Goal: Use online tool/utility: Utilize a website feature to perform a specific function

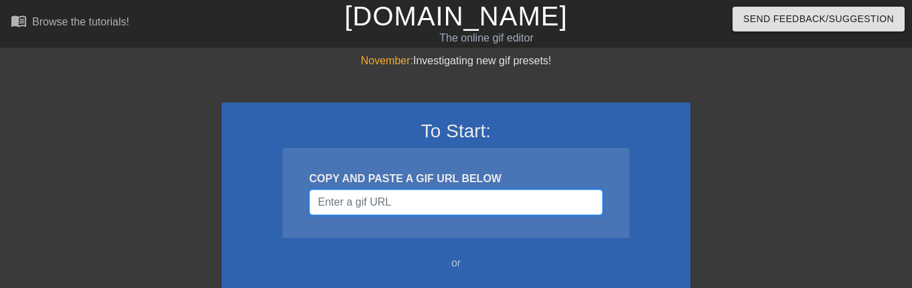
click at [408, 205] on input "Username" at bounding box center [455, 201] width 293 height 25
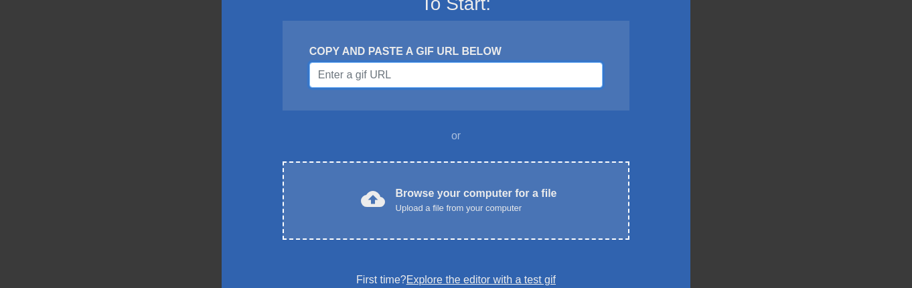
scroll to position [201, 0]
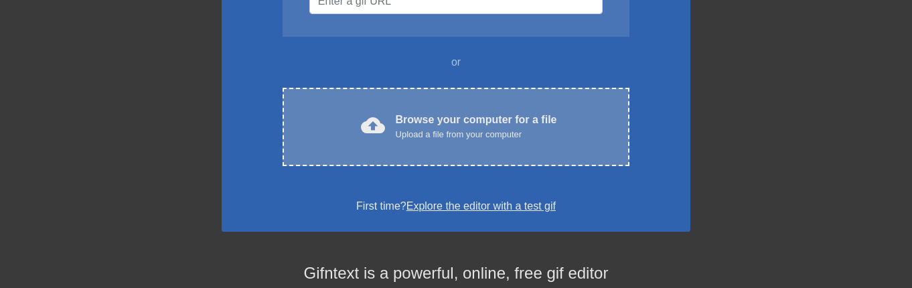
click at [445, 136] on div "Upload a file from your computer" at bounding box center [476, 134] width 161 height 13
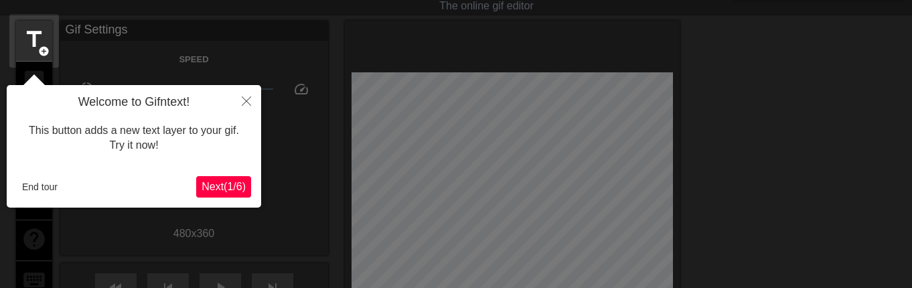
scroll to position [33, 0]
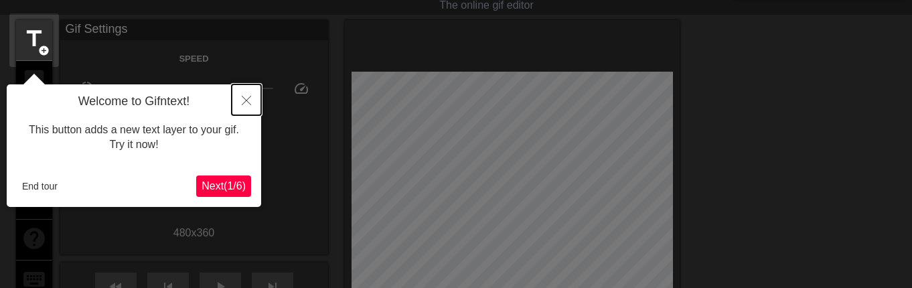
click at [245, 102] on icon "Close" at bounding box center [246, 100] width 9 height 9
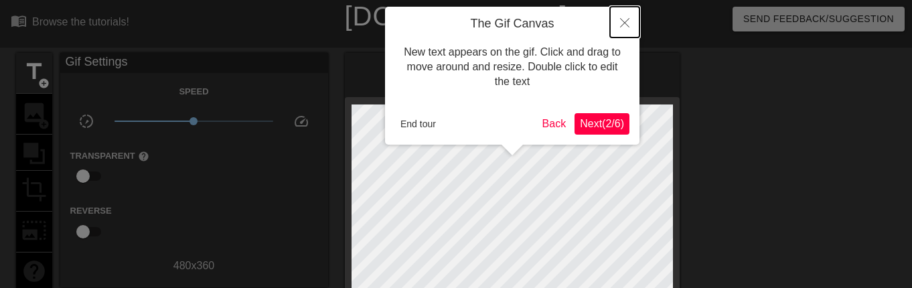
click at [627, 21] on icon "Close" at bounding box center [624, 22] width 9 height 9
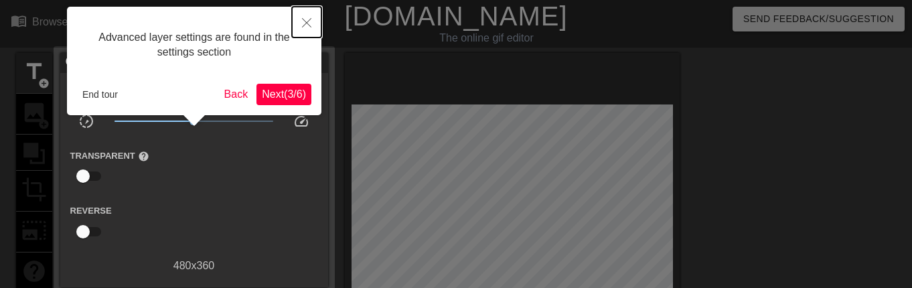
click at [303, 27] on icon "Close" at bounding box center [306, 22] width 9 height 9
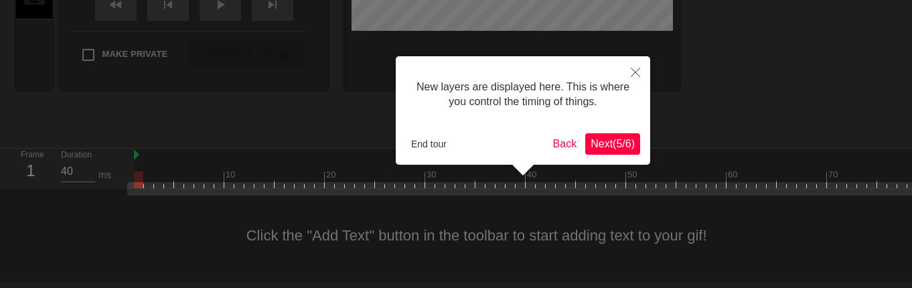
scroll to position [11, 0]
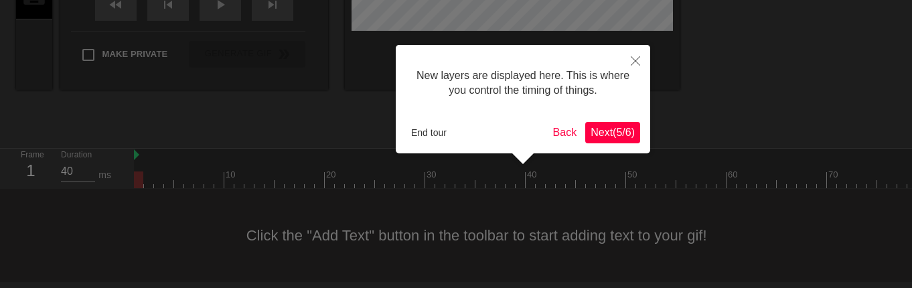
click at [623, 134] on span "Next ( 5 / 6 )" at bounding box center [612, 132] width 44 height 11
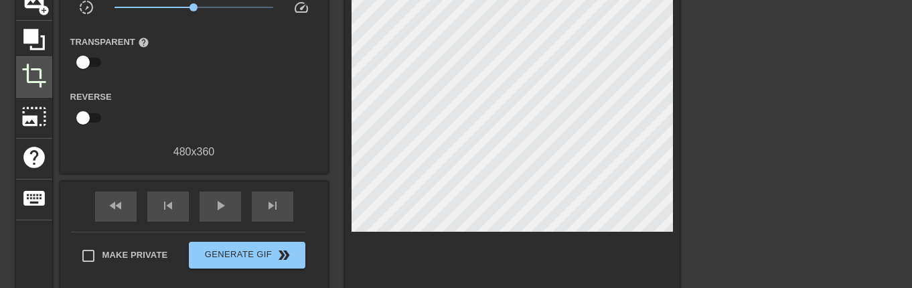
scroll to position [0, 0]
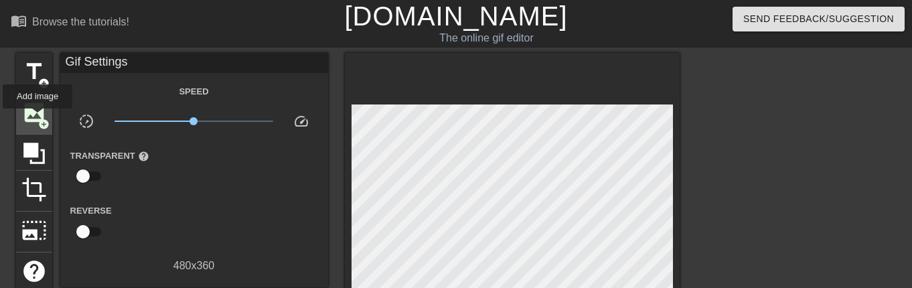
click at [38, 118] on span "add_circle" at bounding box center [43, 123] width 11 height 11
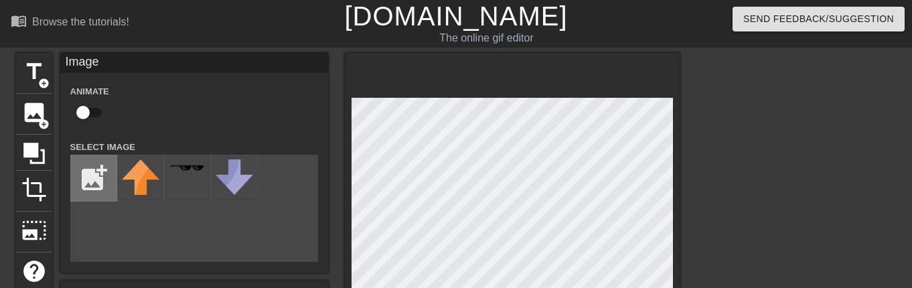
click at [97, 183] on input "file" at bounding box center [94, 178] width 46 height 46
type input "C:\fakepath\Jefa.png"
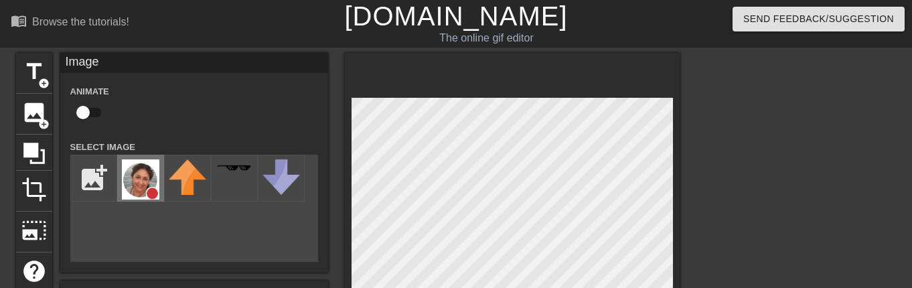
click at [135, 179] on img at bounding box center [140, 179] width 37 height 40
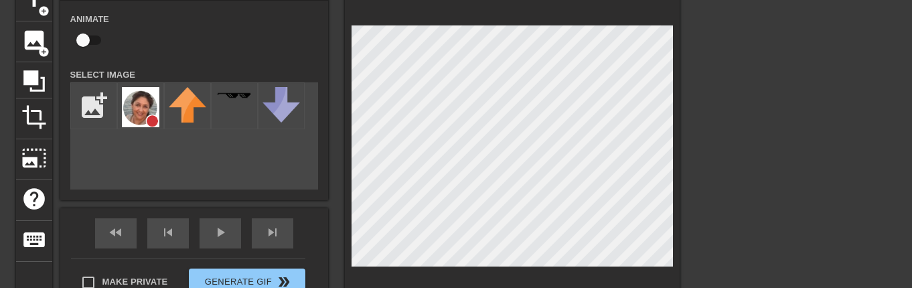
scroll to position [55, 0]
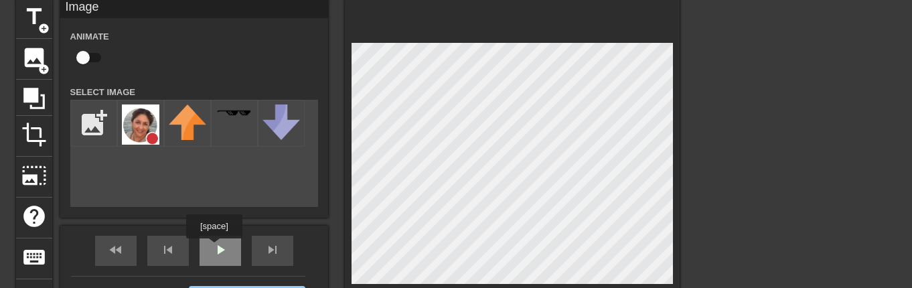
click at [214, 248] on div "fast_rewind skip_previous play_arrow skip_next" at bounding box center [194, 251] width 218 height 50
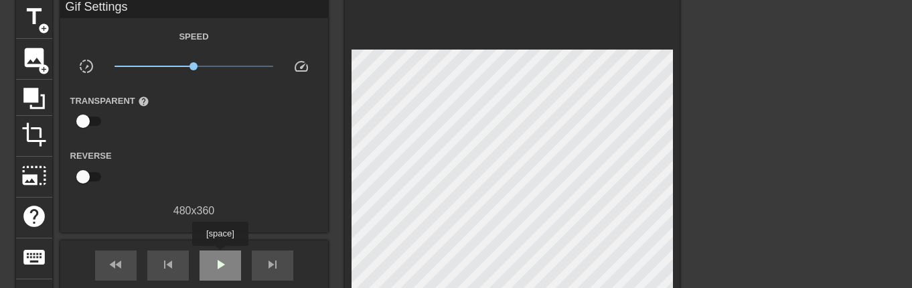
click at [220, 256] on span "play_arrow" at bounding box center [220, 264] width 16 height 16
click at [220, 256] on span "pause" at bounding box center [220, 264] width 16 height 16
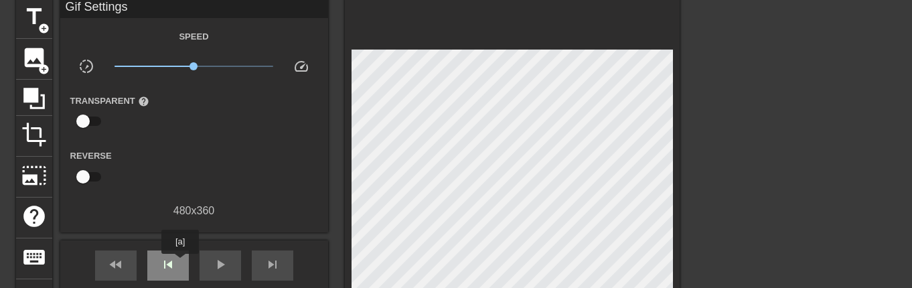
click at [180, 263] on div "skip_previous" at bounding box center [168, 265] width 42 height 30
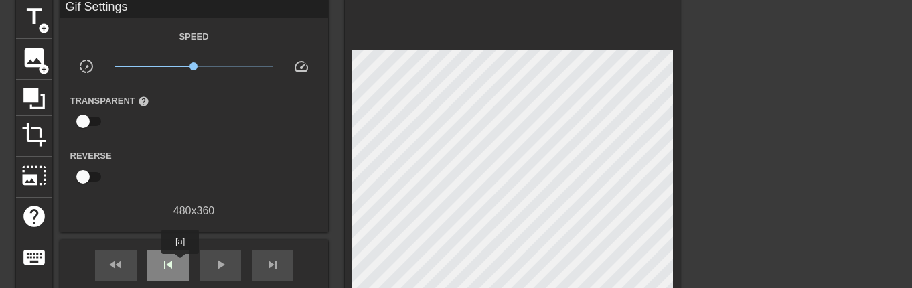
click at [180, 263] on div "skip_previous" at bounding box center [168, 265] width 42 height 30
click at [271, 273] on div "skip_next" at bounding box center [273, 265] width 42 height 30
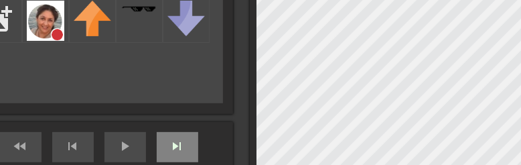
scroll to position [172, 0]
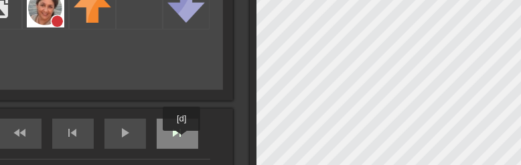
click at [182, 138] on div "skip_next" at bounding box center [178, 133] width 42 height 30
click at [190, 131] on div "fast_rewind skip_previous play_arrow skip_next" at bounding box center [99, 133] width 218 height 50
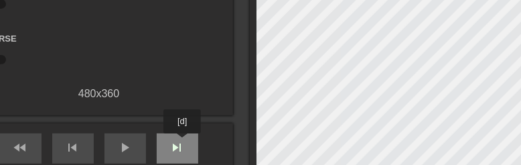
click at [183, 143] on span "skip_next" at bounding box center [177, 147] width 16 height 16
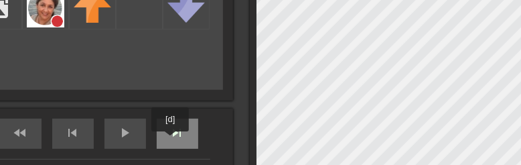
click at [178, 135] on div "skip_next" at bounding box center [178, 133] width 42 height 30
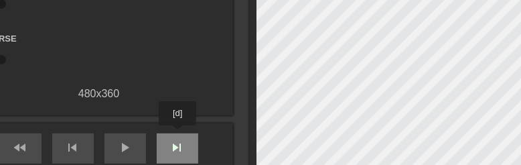
click at [178, 135] on div "skip_next" at bounding box center [178, 148] width 42 height 30
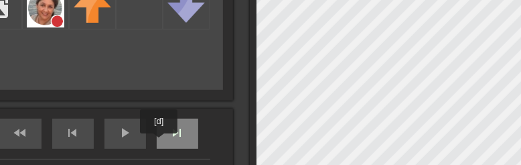
click at [170, 134] on div "skip_next" at bounding box center [178, 133] width 42 height 30
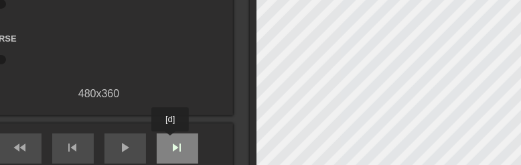
click at [174, 150] on span "skip_next" at bounding box center [177, 147] width 16 height 16
click at [169, 134] on div "skip_next" at bounding box center [178, 148] width 42 height 30
click at [176, 145] on span "skip_next" at bounding box center [177, 147] width 16 height 16
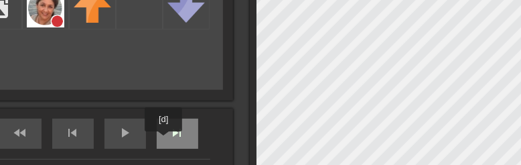
click at [171, 135] on div "skip_next" at bounding box center [178, 133] width 42 height 30
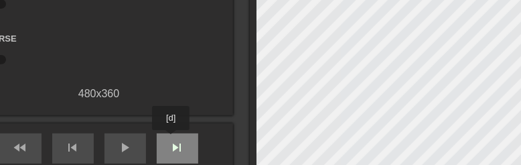
click at [172, 139] on span "skip_next" at bounding box center [177, 147] width 16 height 16
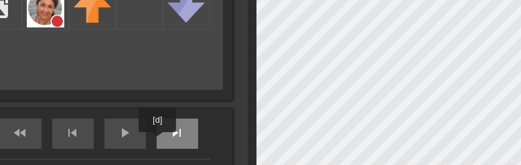
click at [169, 136] on div "skip_next" at bounding box center [178, 133] width 42 height 30
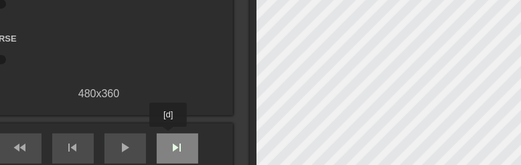
click at [169, 136] on div "skip_next" at bounding box center [178, 148] width 42 height 30
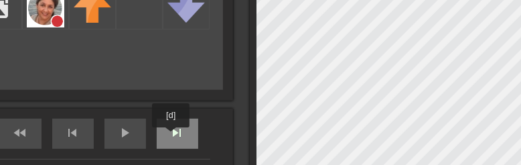
click at [171, 137] on div "skip_next" at bounding box center [178, 133] width 42 height 30
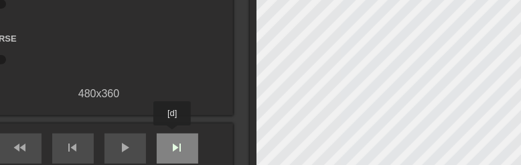
click at [173, 135] on div "skip_next" at bounding box center [178, 148] width 42 height 30
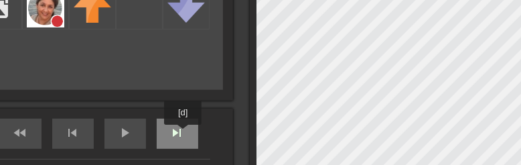
click at [183, 134] on div "skip_next" at bounding box center [178, 133] width 42 height 30
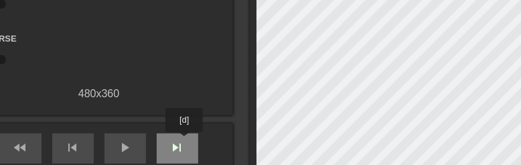
click at [185, 141] on span "skip_next" at bounding box center [177, 147] width 16 height 16
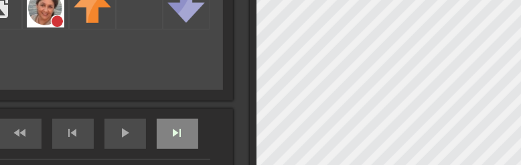
click at [197, 135] on div "skip_next" at bounding box center [178, 133] width 42 height 30
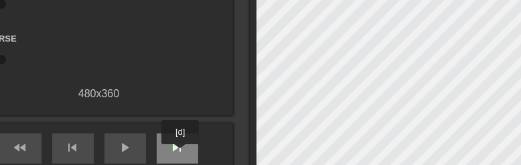
click at [181, 153] on span "skip_next" at bounding box center [177, 147] width 16 height 16
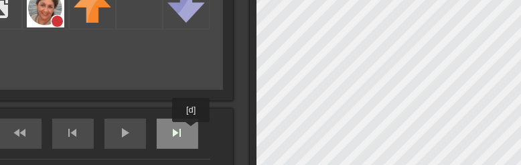
click at [190, 131] on div "fast_rewind skip_previous play_arrow skip_next" at bounding box center [99, 133] width 218 height 50
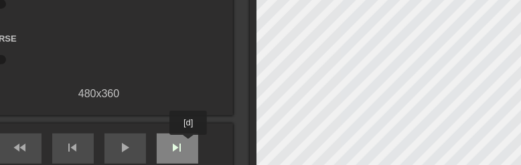
click at [189, 144] on div "skip_next" at bounding box center [178, 148] width 42 height 30
click at [189, 145] on div "skip_next" at bounding box center [178, 148] width 42 height 30
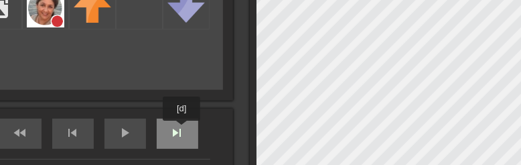
click at [181, 131] on div "fast_rewind skip_previous play_arrow skip_next" at bounding box center [99, 133] width 218 height 50
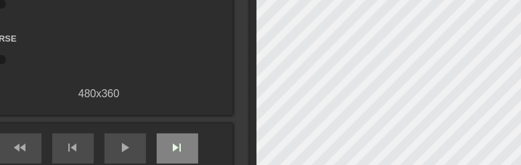
click at [181, 131] on div "fast_rewind skip_previous play_arrow skip_next" at bounding box center [99, 148] width 218 height 50
click at [181, 145] on span "skip_next" at bounding box center [177, 147] width 16 height 16
click at [183, 149] on span "skip_next" at bounding box center [177, 147] width 16 height 16
click at [176, 132] on div "fast_rewind skip_previous play_arrow skip_next" at bounding box center [99, 148] width 218 height 50
click at [178, 145] on span "skip_next" at bounding box center [177, 147] width 16 height 16
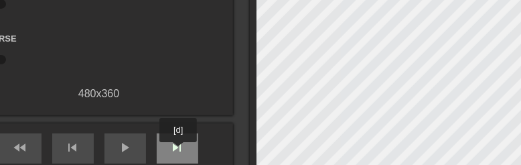
click at [179, 154] on span "skip_next" at bounding box center [177, 147] width 16 height 16
click at [190, 138] on div "skip_next" at bounding box center [178, 148] width 42 height 30
click at [189, 146] on div "skip_next" at bounding box center [178, 148] width 42 height 30
click at [189, 157] on div "skip_next" at bounding box center [178, 148] width 42 height 30
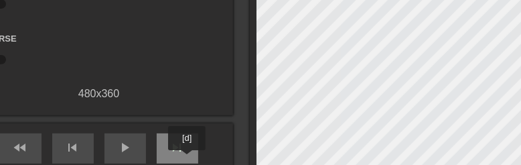
click at [187, 159] on div "skip_next" at bounding box center [178, 148] width 42 height 30
click at [187, 160] on div "skip_next" at bounding box center [178, 148] width 42 height 30
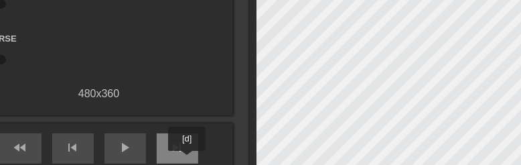
click at [187, 160] on div "skip_next" at bounding box center [178, 148] width 42 height 30
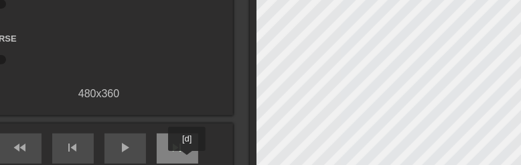
click at [187, 160] on div "skip_next" at bounding box center [178, 148] width 42 height 30
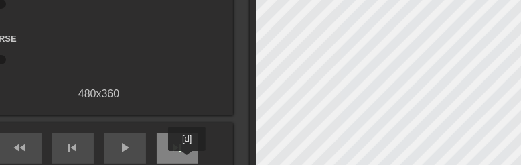
click at [187, 160] on div "skip_next" at bounding box center [178, 148] width 42 height 30
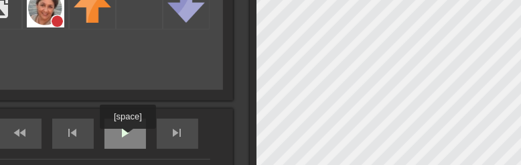
click at [127, 138] on span "play_arrow" at bounding box center [125, 133] width 16 height 16
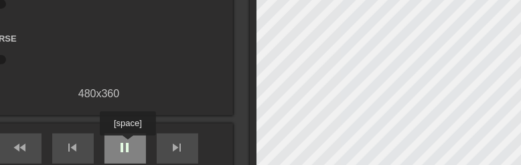
click at [127, 145] on span "pause" at bounding box center [125, 147] width 16 height 16
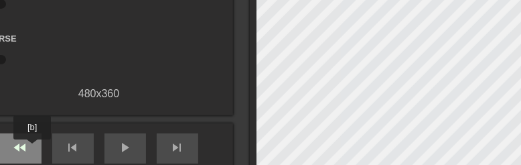
click at [33, 149] on div "fast_rewind" at bounding box center [21, 148] width 42 height 30
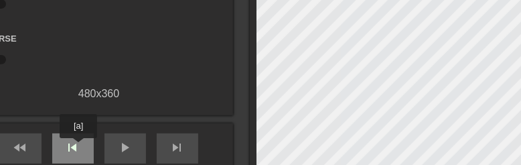
click at [78, 147] on span "skip_previous" at bounding box center [73, 147] width 16 height 16
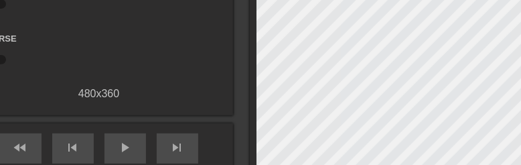
click at [214, 115] on div "Gif Settings Speed slow_motion_video x1.00 speed Transparent help Reverse 480 x…" at bounding box center [99, 56] width 268 height 351
click at [213, 118] on div "Gif Settings Speed slow_motion_video x1.00 speed Transparent help Reverse 480 x…" at bounding box center [99, 56] width 268 height 351
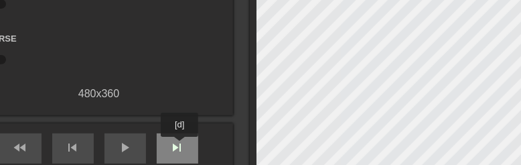
click at [180, 146] on span "skip_next" at bounding box center [177, 147] width 16 height 16
click at [179, 146] on span "skip_next" at bounding box center [177, 147] width 16 height 16
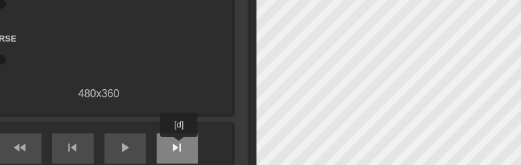
click at [179, 146] on span "skip_next" at bounding box center [177, 147] width 16 height 16
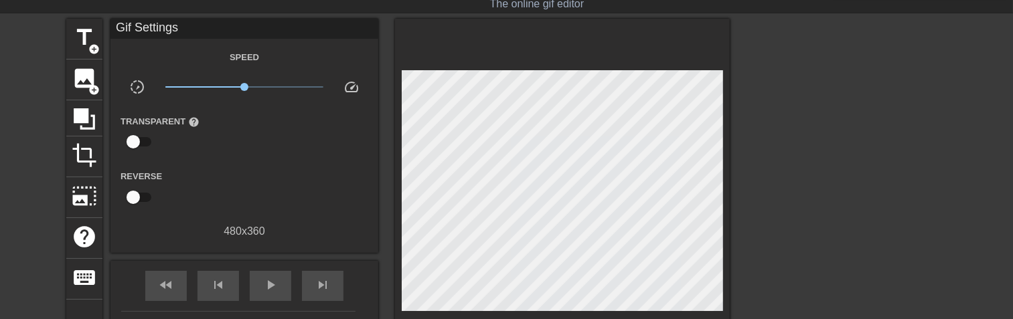
scroll to position [23, 0]
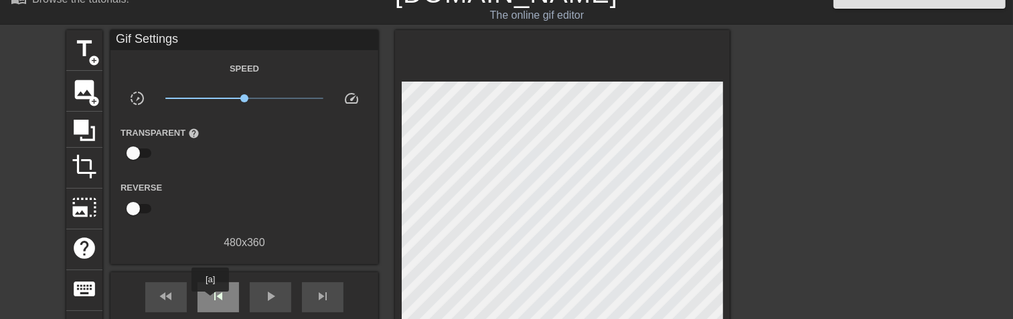
click at [209, 301] on div "skip_previous" at bounding box center [218, 297] width 42 height 30
click at [173, 301] on span "fast_rewind" at bounding box center [166, 296] width 16 height 16
click at [171, 297] on span "fast_rewind" at bounding box center [166, 296] width 16 height 16
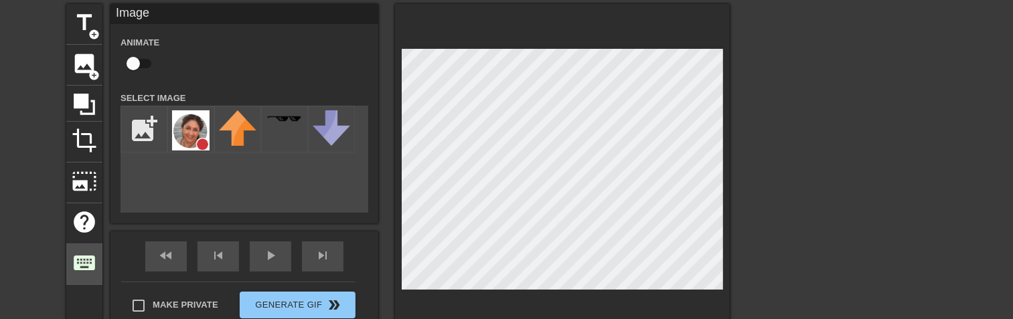
scroll to position [76, 0]
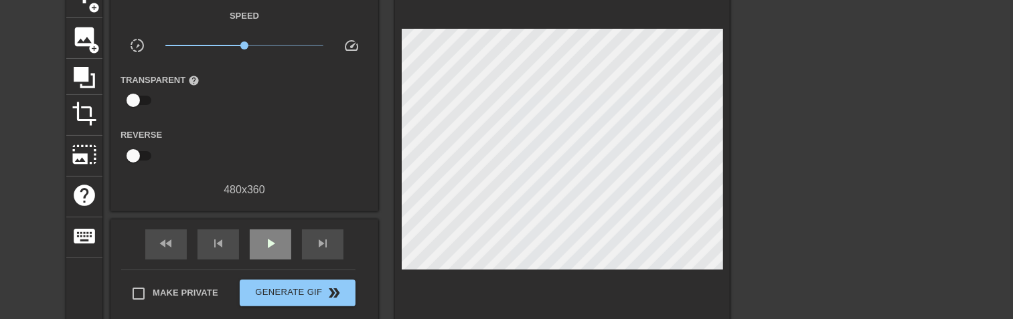
click at [260, 228] on div "fast_rewind skip_previous play_arrow skip_next" at bounding box center [244, 245] width 218 height 50
click at [264, 244] on span "play_arrow" at bounding box center [270, 244] width 16 height 16
click at [264, 244] on span "pause" at bounding box center [270, 244] width 16 height 16
click at [169, 234] on div "fast_rewind" at bounding box center [166, 245] width 42 height 30
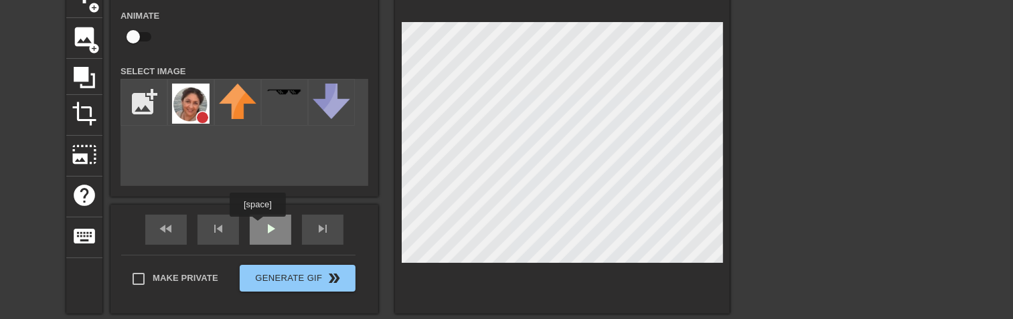
click at [258, 226] on div "fast_rewind skip_previous play_arrow skip_next" at bounding box center [244, 230] width 218 height 50
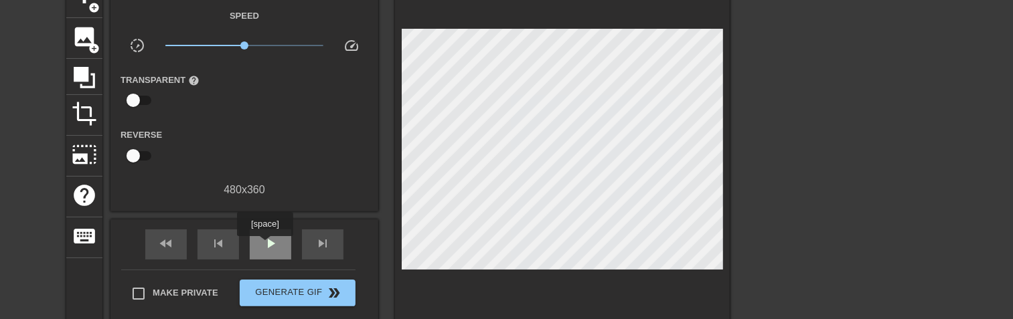
click at [266, 246] on span "play_arrow" at bounding box center [270, 244] width 16 height 16
click at [266, 246] on span "pause" at bounding box center [270, 244] width 16 height 16
click at [266, 246] on span "play_arrow" at bounding box center [270, 244] width 16 height 16
click at [266, 246] on span "pause" at bounding box center [270, 244] width 16 height 16
click at [208, 249] on div "skip_previous" at bounding box center [218, 245] width 42 height 30
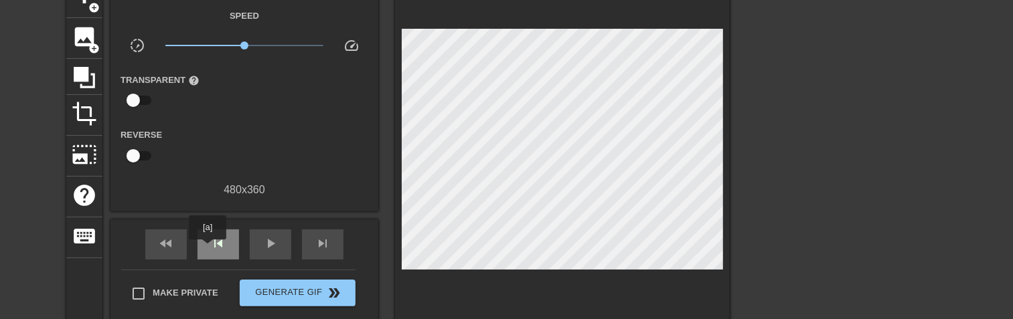
click at [208, 249] on div "skip_previous" at bounding box center [218, 245] width 42 height 30
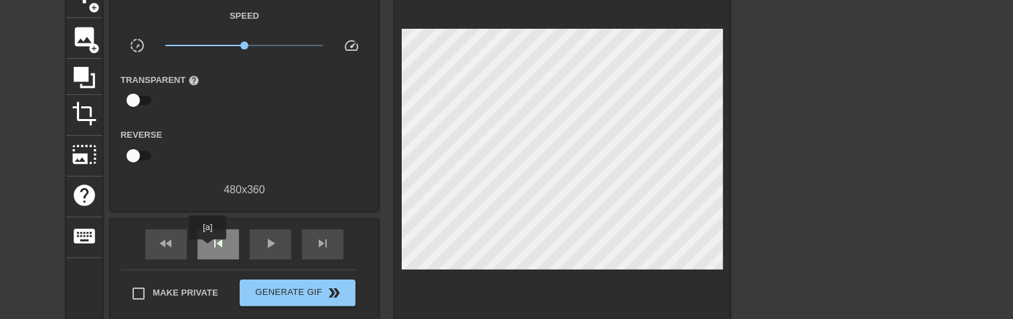
click at [208, 249] on div "skip_previous" at bounding box center [218, 245] width 42 height 30
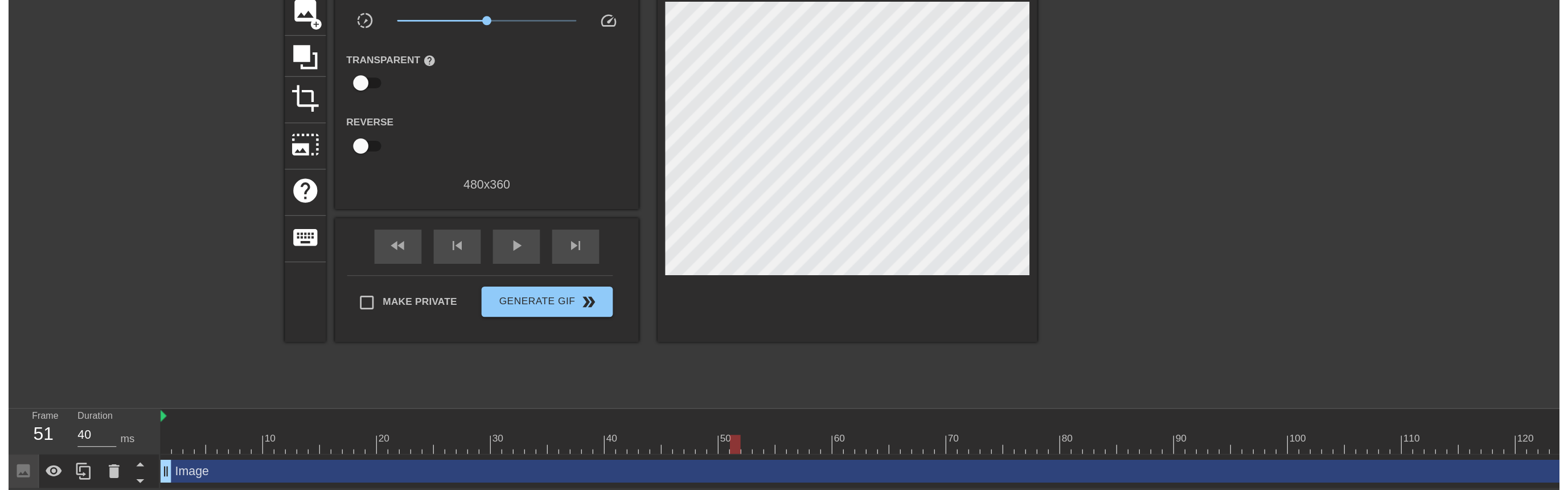
scroll to position [0, 0]
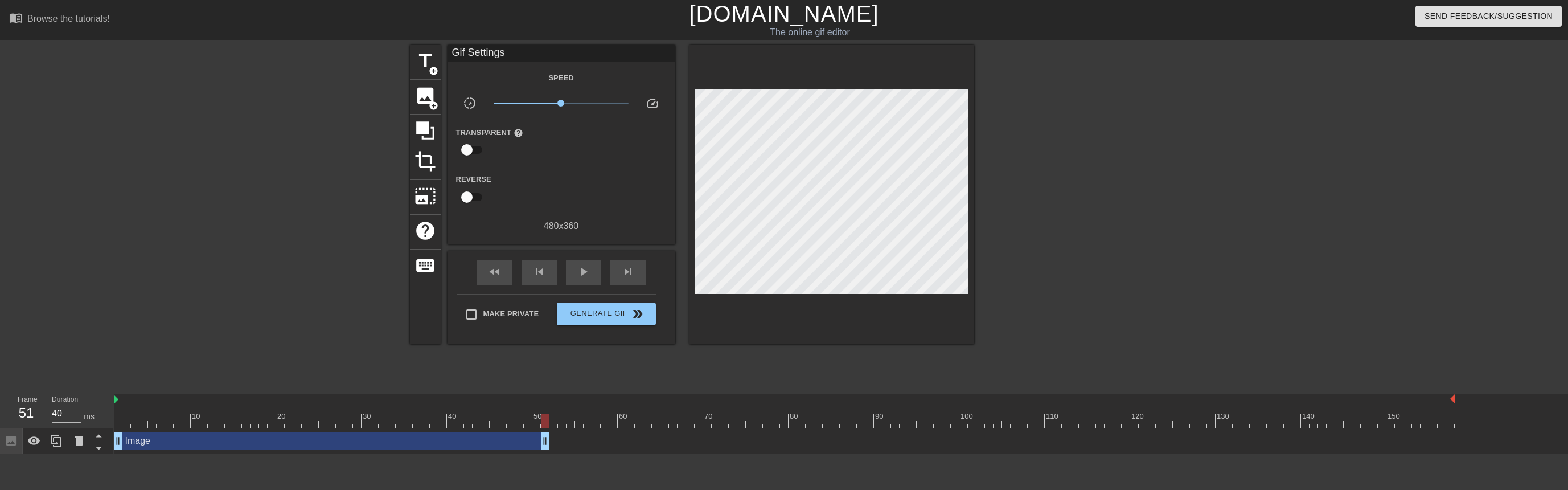
drag, startPoint x: 1452, startPoint y: 443, endPoint x: 550, endPoint y: 444, distance: 902.0
click at [550, 444] on div "Image drag_handle drag_handle" at bounding box center [784, 441] width 1341 height 17
click at [527, 311] on span "Make Private" at bounding box center [511, 313] width 56 height 11
click at [483, 311] on input "Make Private" at bounding box center [471, 314] width 24 height 24
checkbox input "true"
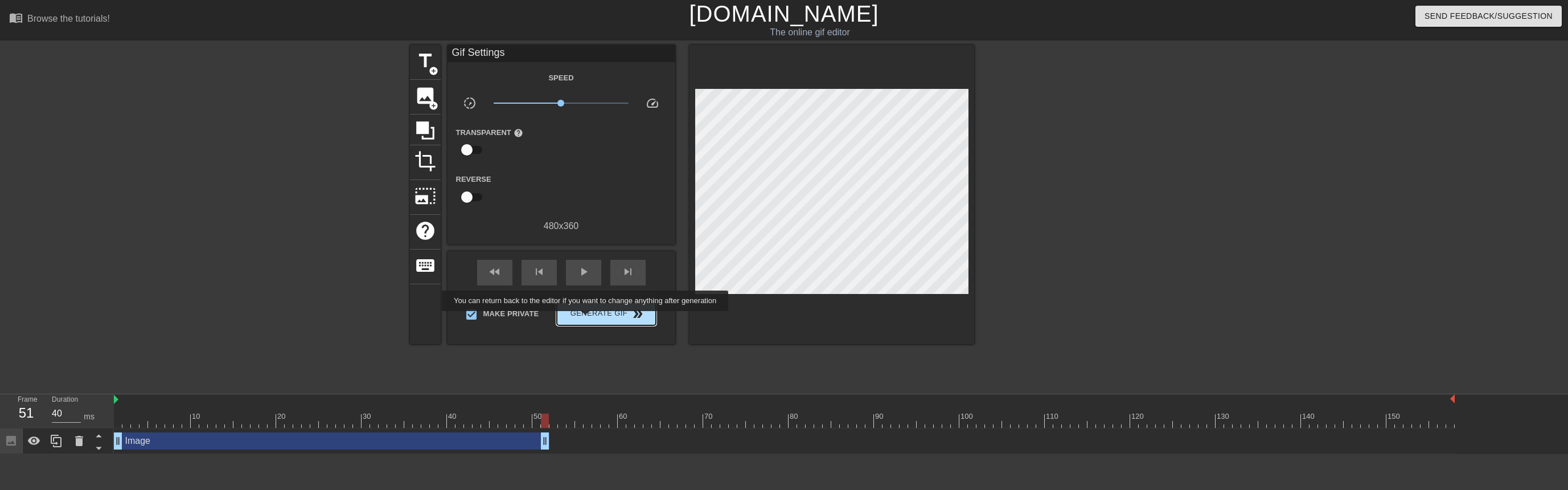
click at [586, 319] on span "Generate Gif double_arrow" at bounding box center [606, 314] width 89 height 14
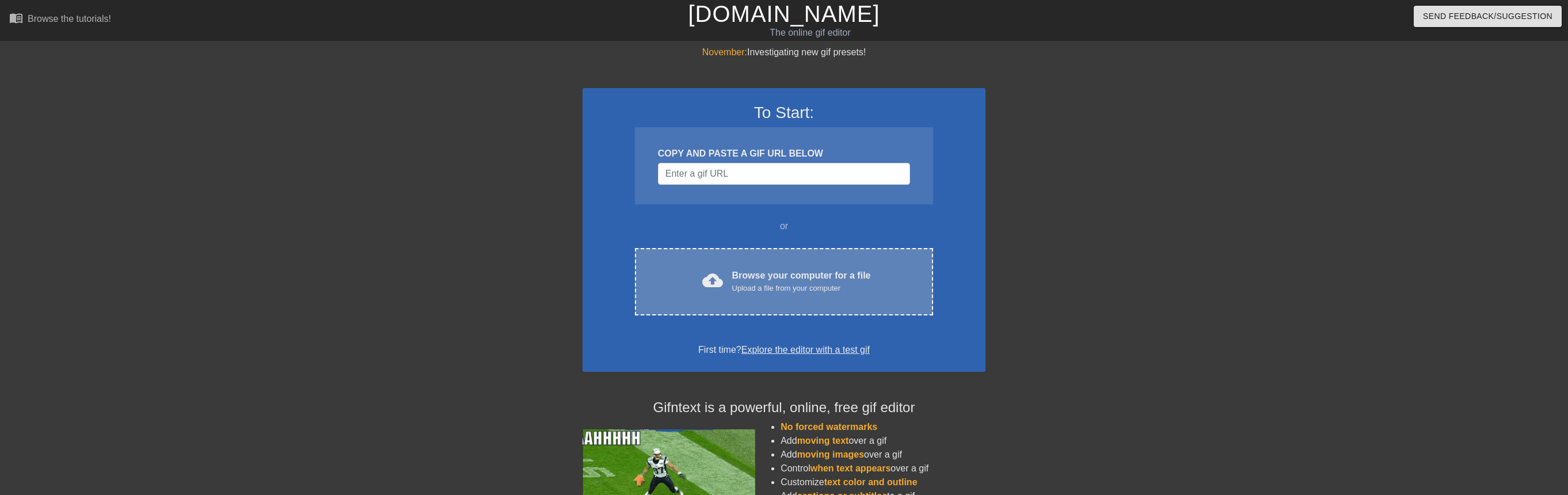
click at [724, 275] on div "cloud_upload Browse your computer for a file Upload a file from your computer" at bounding box center [784, 282] width 250 height 26
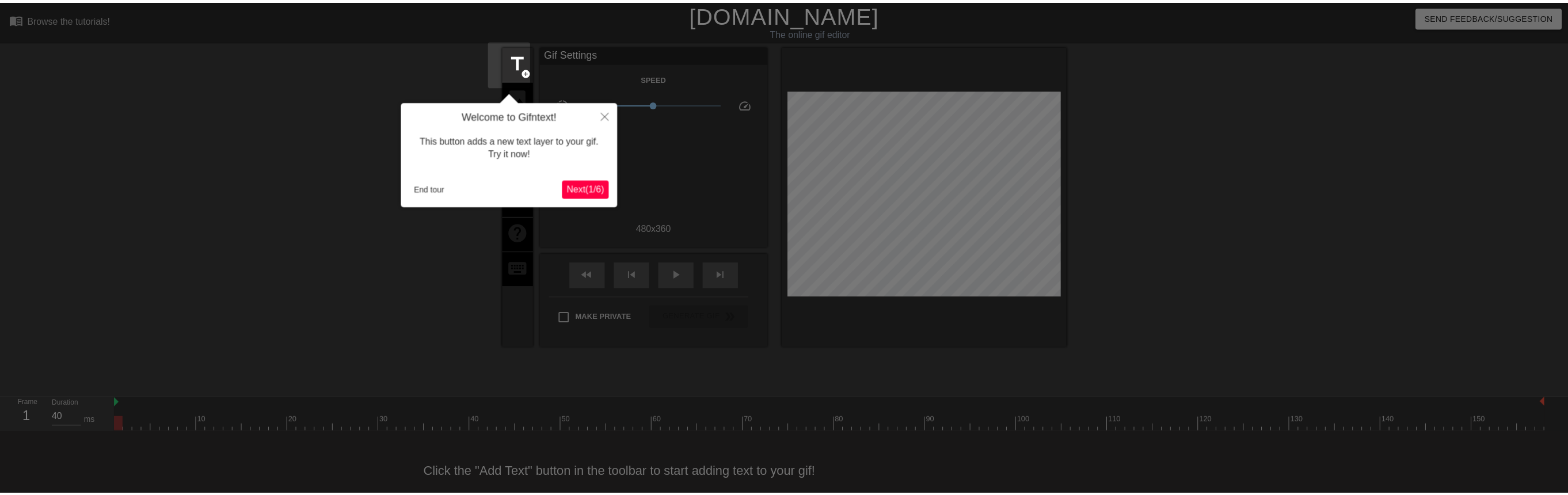
scroll to position [18, 0]
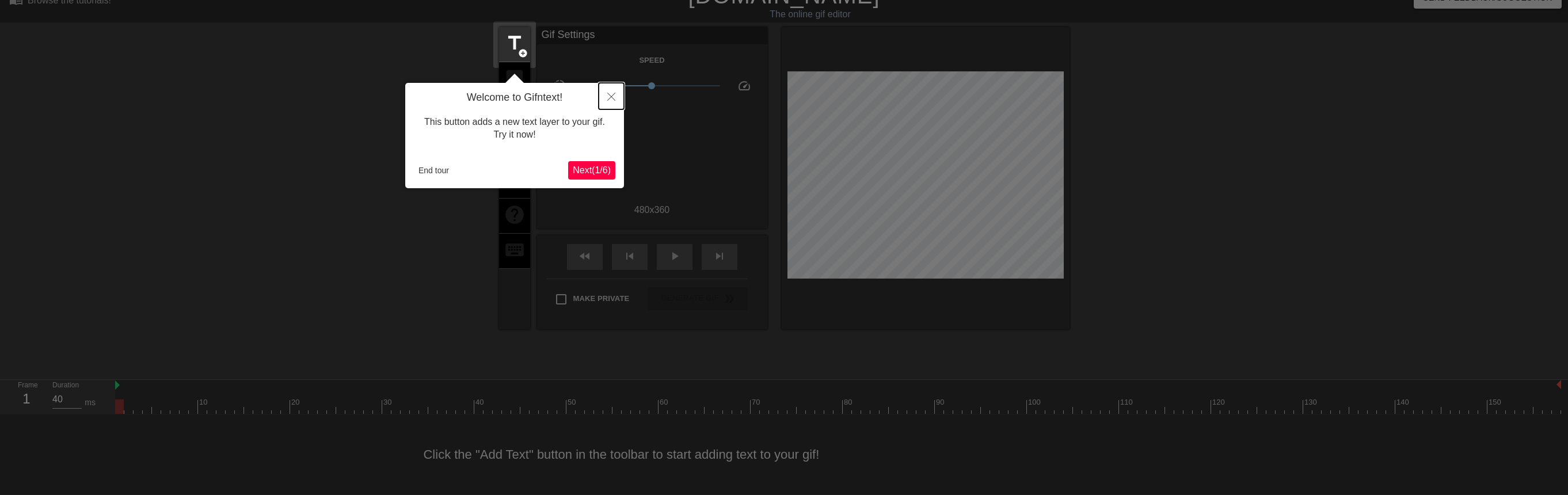
click at [616, 98] on button "Close" at bounding box center [611, 95] width 25 height 27
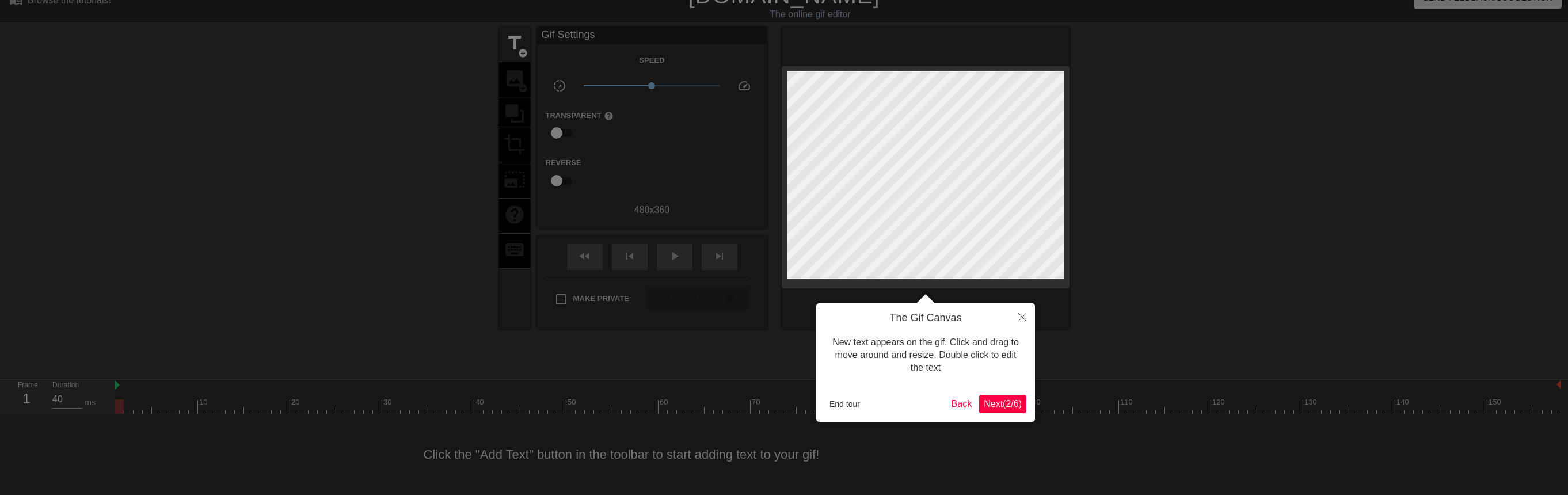
scroll to position [0, 0]
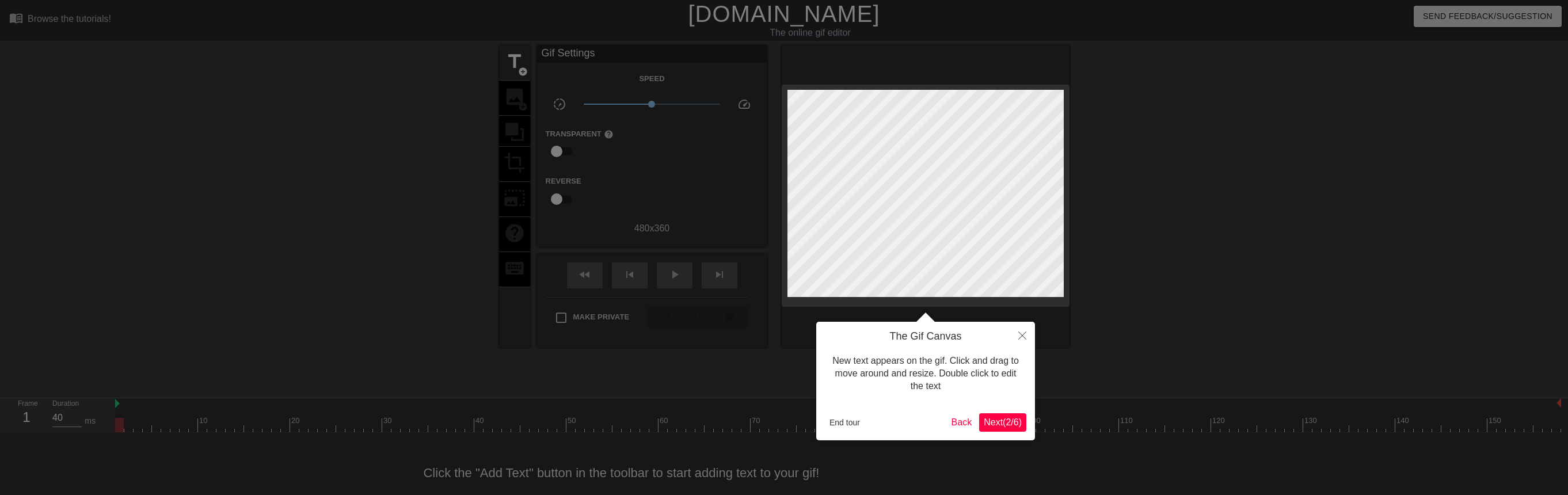
click at [993, 419] on span "Next ( 2 / 6 )" at bounding box center [1003, 421] width 38 height 9
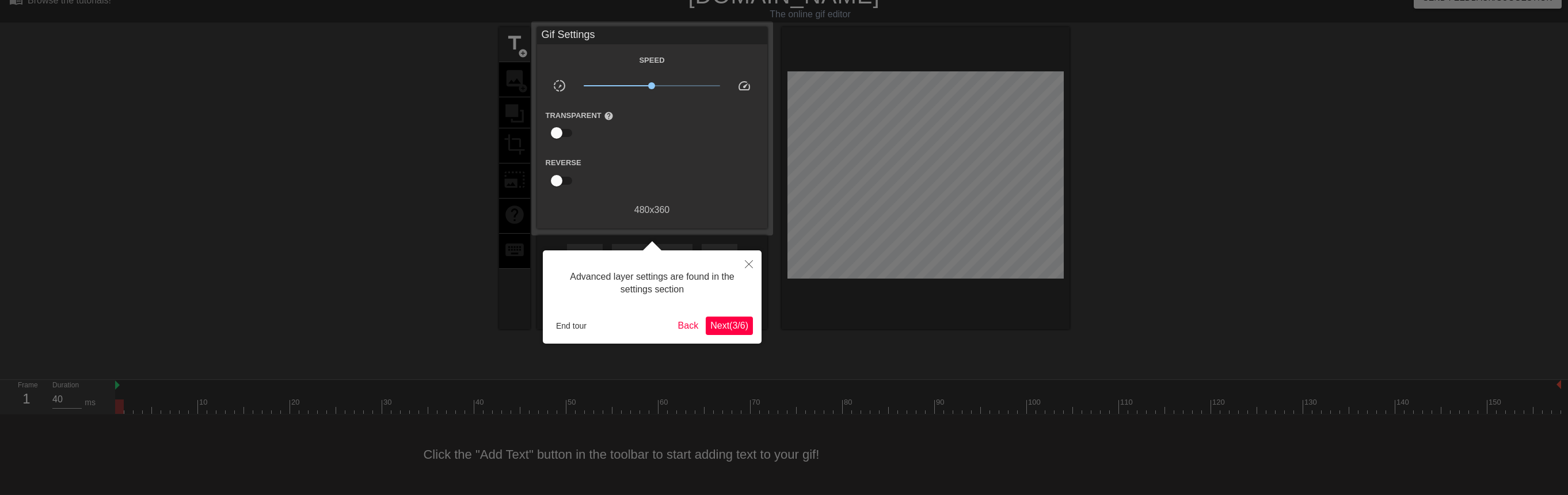
click at [742, 325] on span "Next ( 3 / 6 )" at bounding box center [729, 325] width 38 height 9
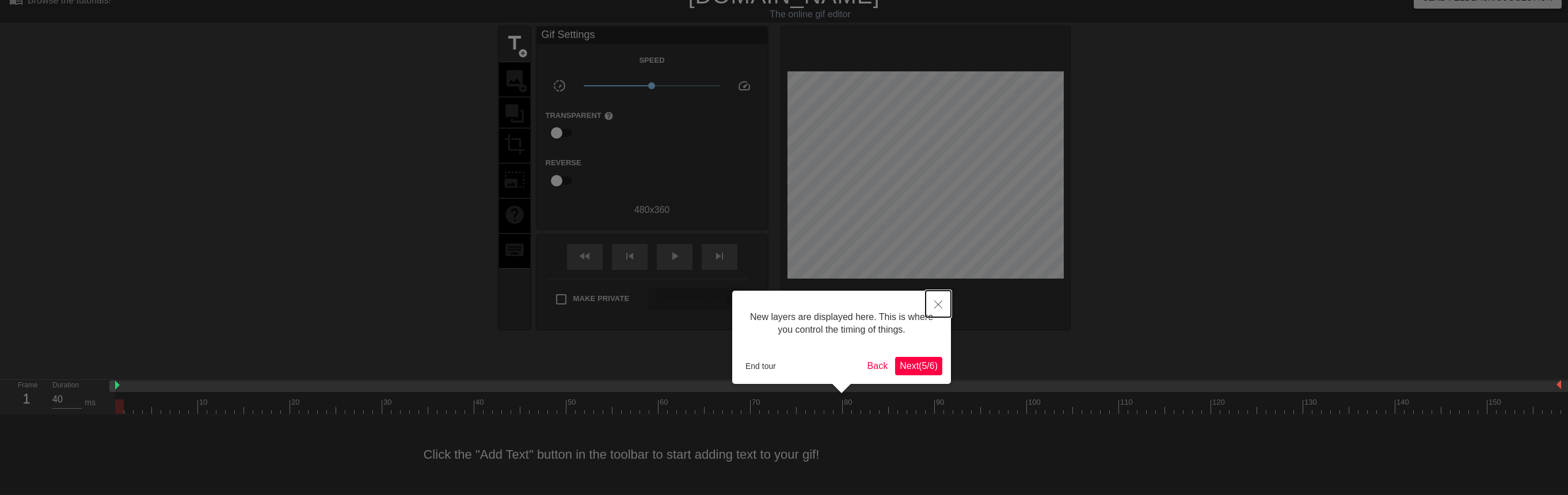
click at [938, 310] on button "Close" at bounding box center [938, 303] width 25 height 27
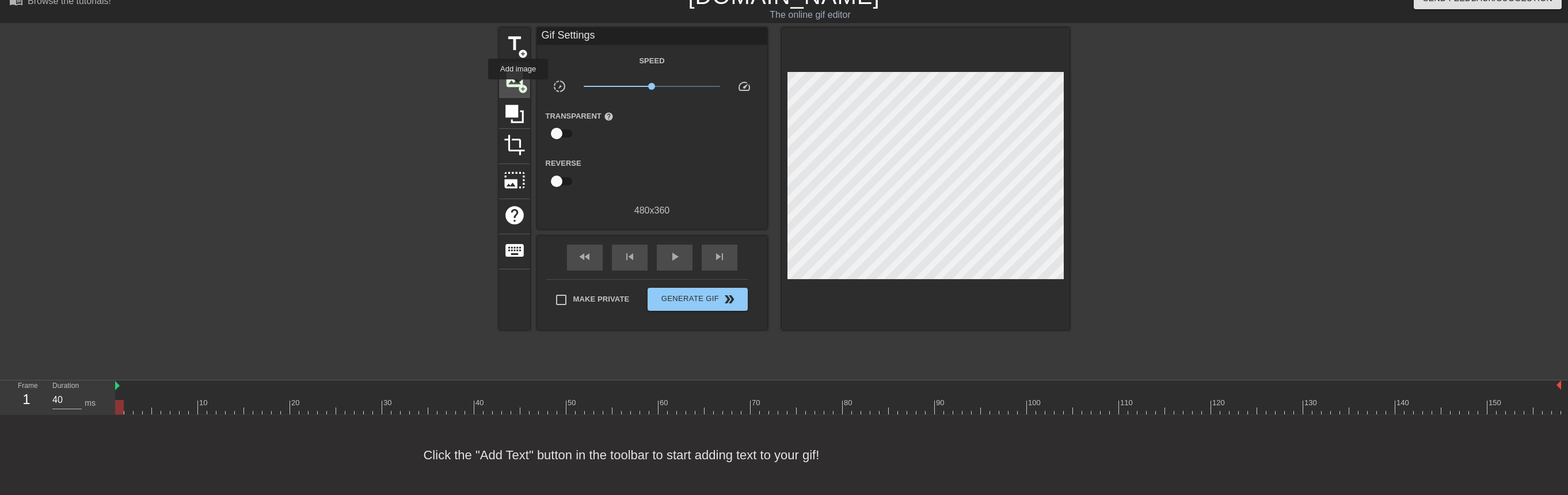
click at [518, 88] on span "add_circle" at bounding box center [522, 89] width 9 height 9
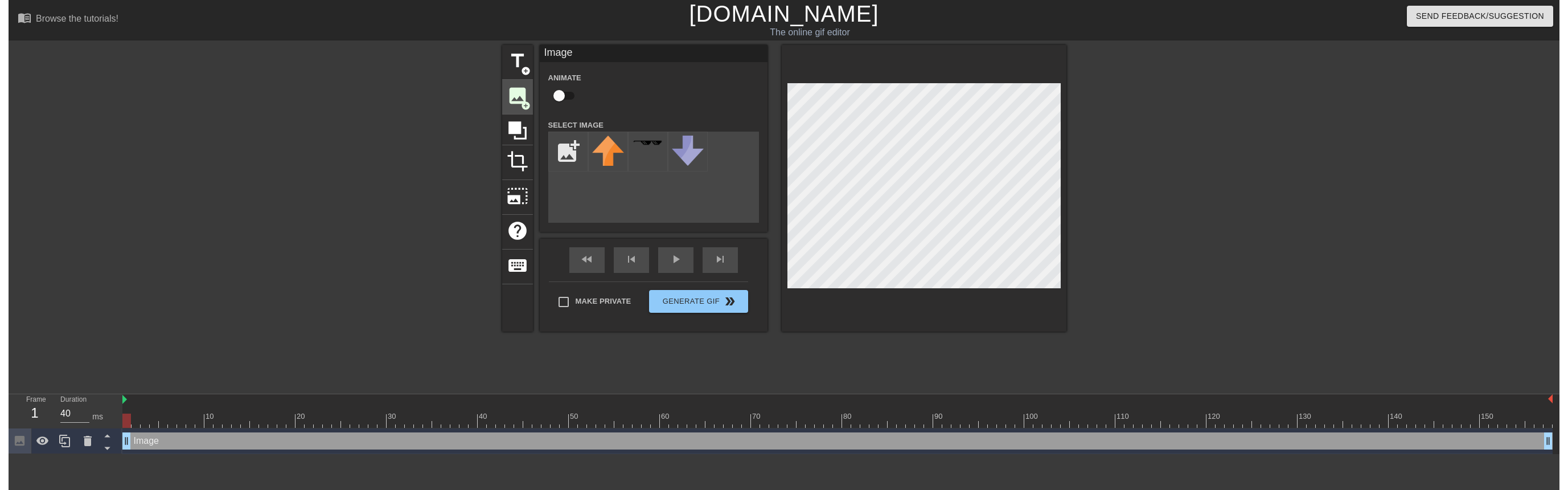
scroll to position [0, 0]
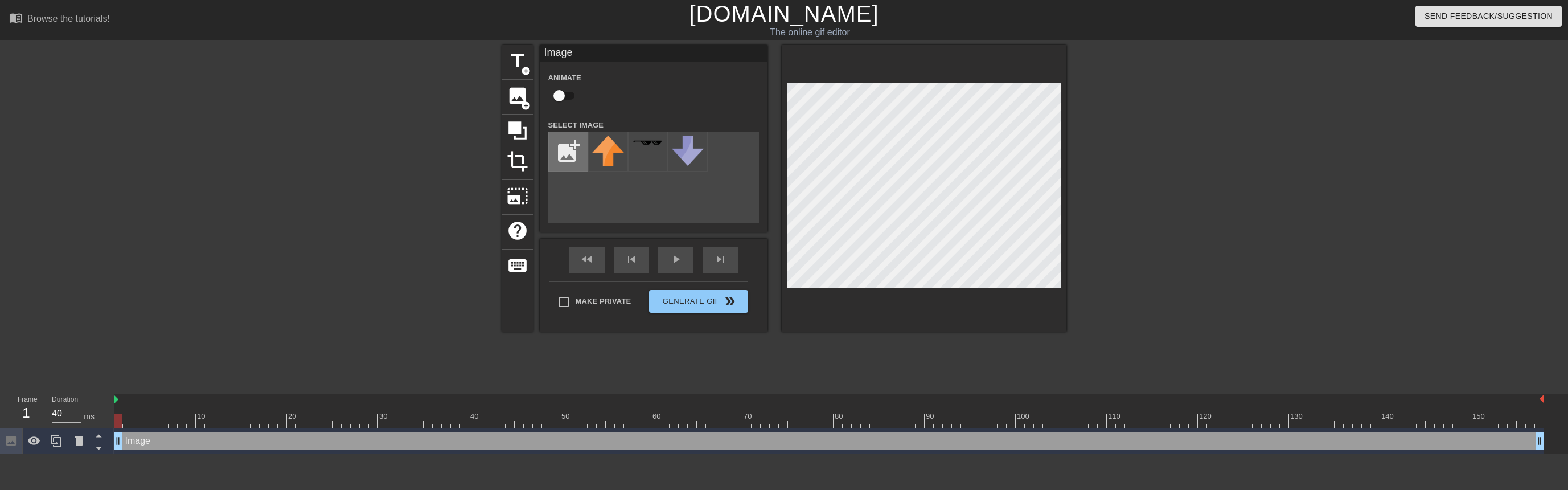
click at [562, 162] on input "file" at bounding box center [568, 151] width 39 height 39
type input "C:\fakepath\Jefa.png"
click at [601, 156] on img at bounding box center [607, 152] width 31 height 34
click at [518, 168] on span "crop" at bounding box center [517, 161] width 21 height 21
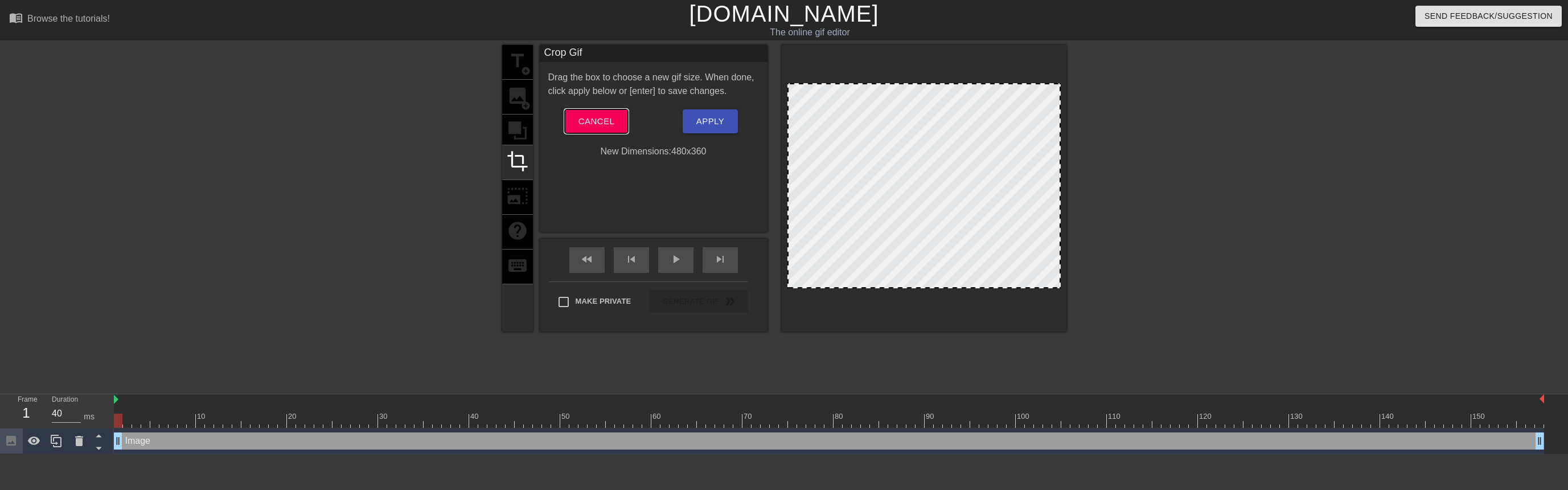
click at [593, 115] on span "Cancel" at bounding box center [596, 121] width 36 height 14
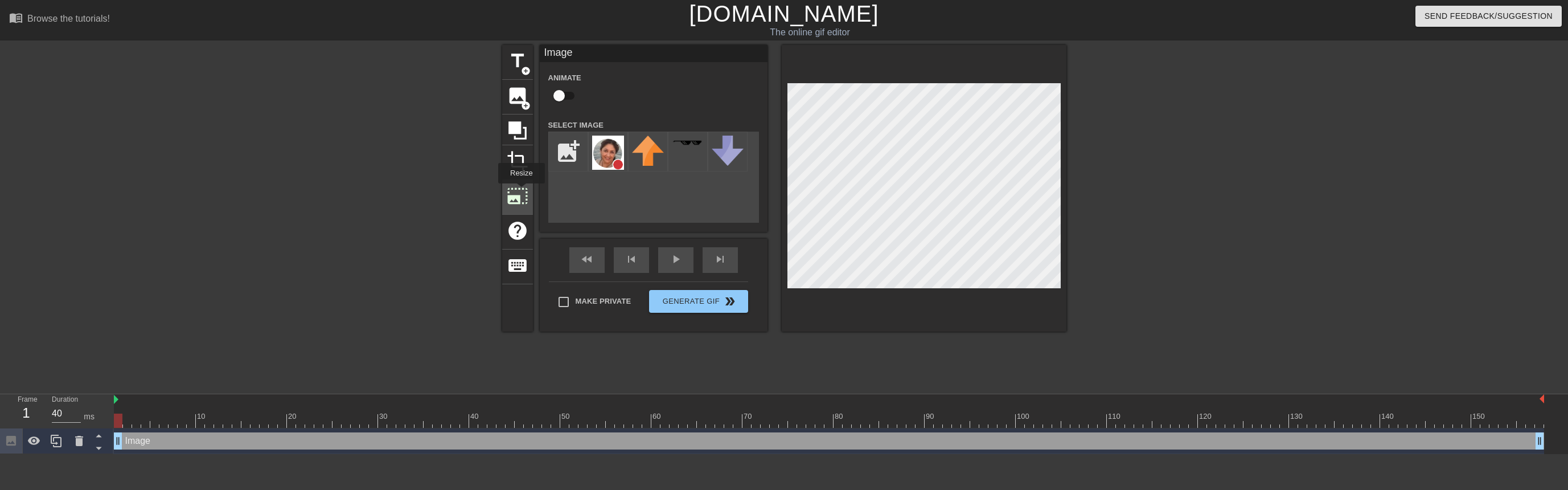
click at [521, 191] on span "photo_size_select_large" at bounding box center [517, 196] width 21 height 21
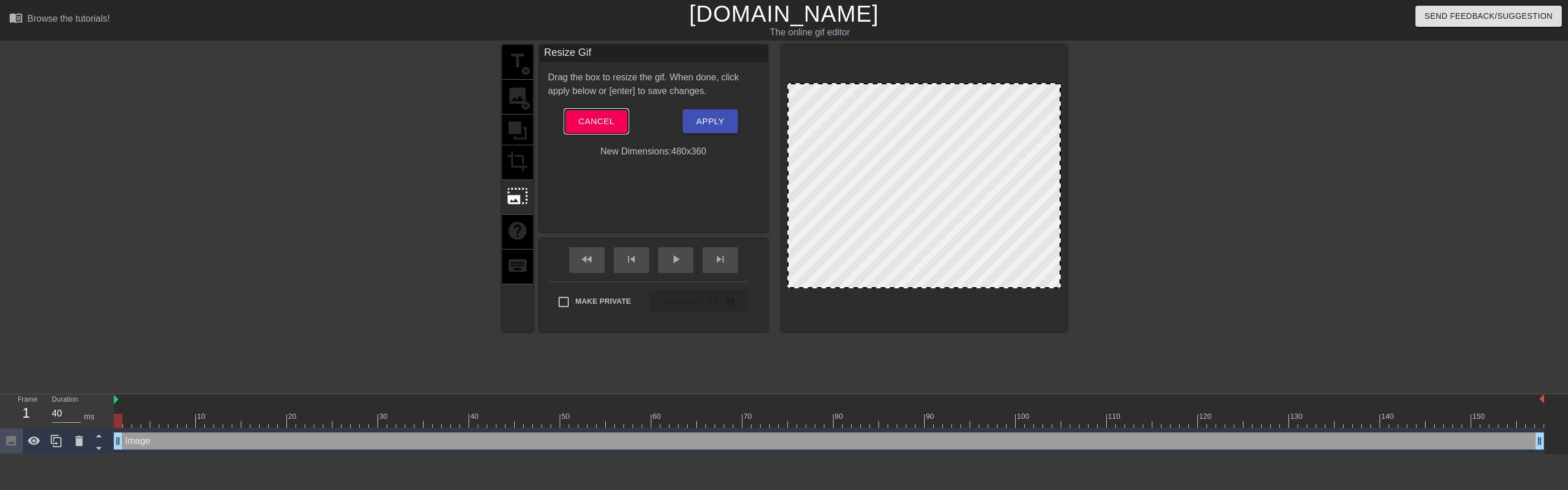
click at [582, 122] on span "Cancel" at bounding box center [596, 121] width 36 height 14
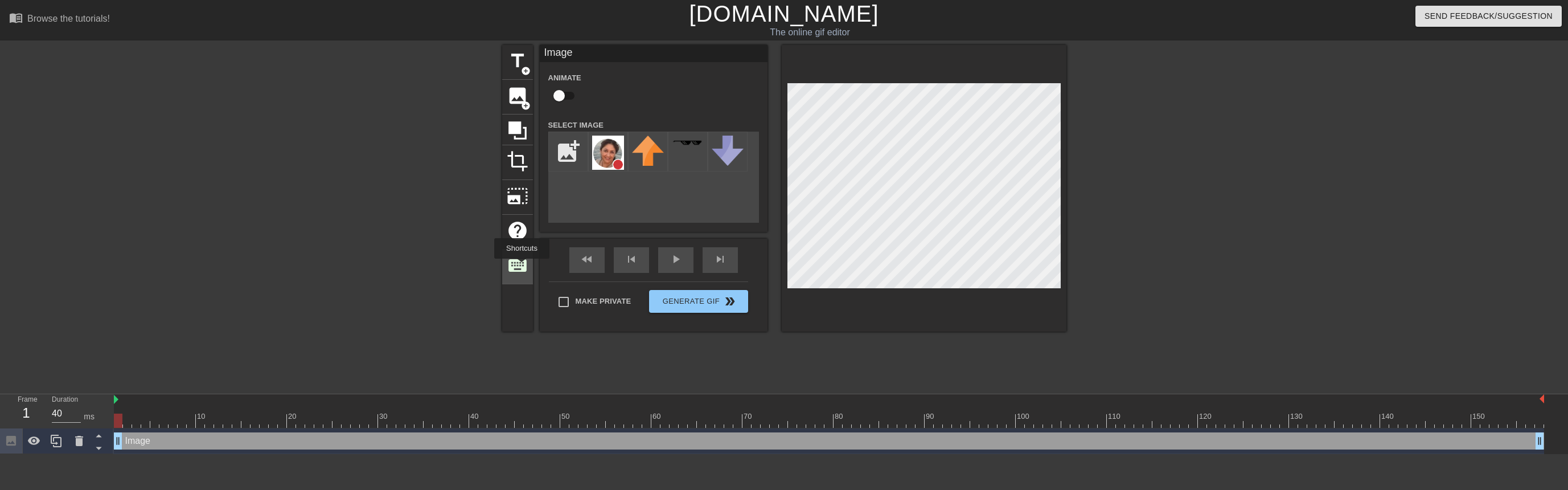
click at [522, 266] on span "keyboard" at bounding box center [517, 265] width 21 height 21
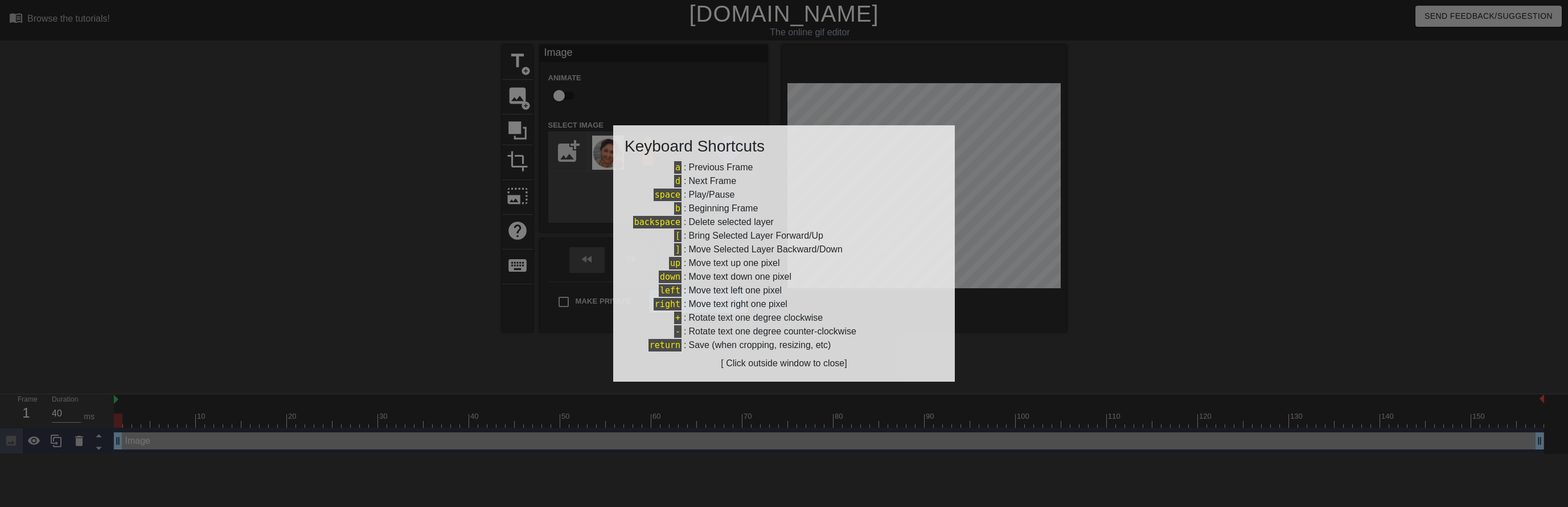
click at [434, 310] on div at bounding box center [784, 254] width 1568 height 507
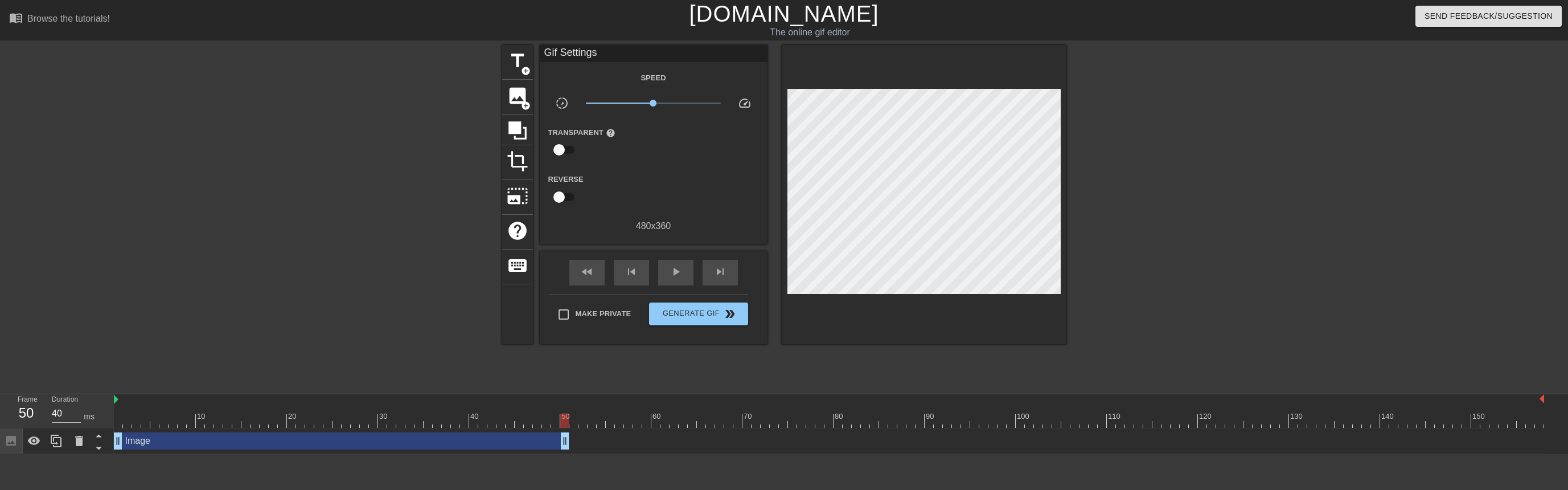
drag, startPoint x: 1542, startPoint y: 443, endPoint x: 571, endPoint y: 454, distance: 971.1
click at [571, 453] on html "menu_book Browse the tutorials! Gifntext.com The online gif editor Send Feedbac…" at bounding box center [784, 226] width 1568 height 453
click at [667, 269] on div "play_arrow" at bounding box center [676, 272] width 36 height 26
click at [667, 269] on div "pause" at bounding box center [676, 272] width 36 height 26
click at [124, 424] on div at bounding box center [829, 420] width 1430 height 14
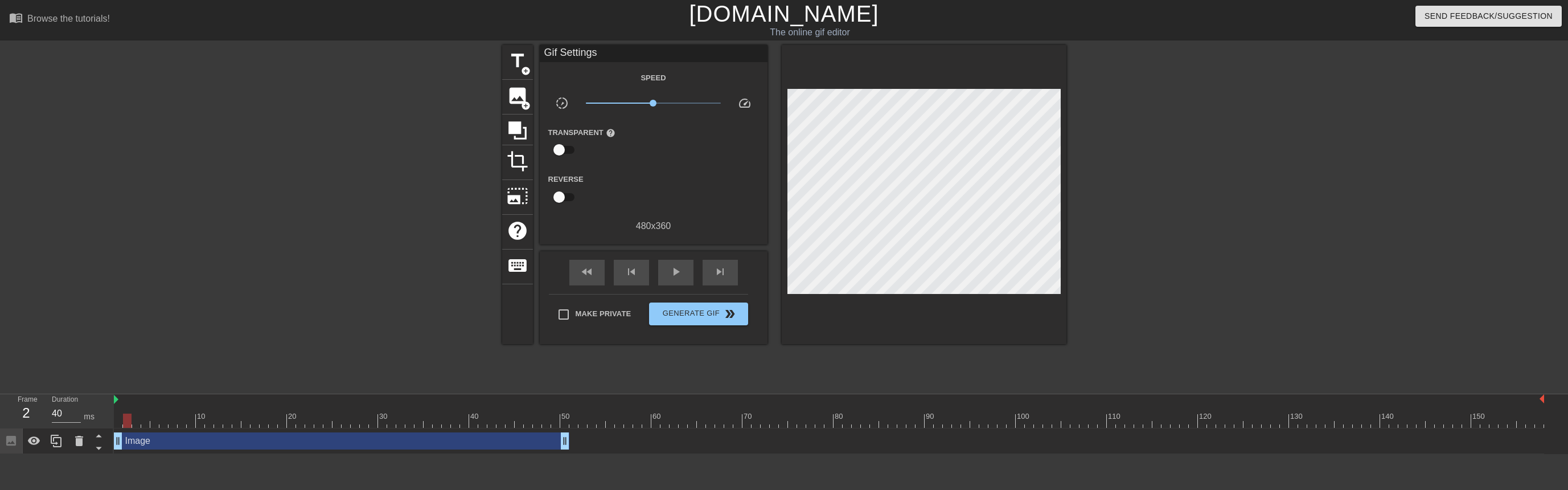
click at [120, 428] on div "10 20 30 40 50 60 70 80 90 100 110 120 130 140 150" at bounding box center [829, 411] width 1430 height 34
drag, startPoint x: 565, startPoint y: 434, endPoint x: 332, endPoint y: 413, distance: 233.9
click at [406, 413] on div at bounding box center [829, 420] width 1430 height 14
click at [135, 436] on div "Image drag_handle drag_handle" at bounding box center [341, 441] width 455 height 17
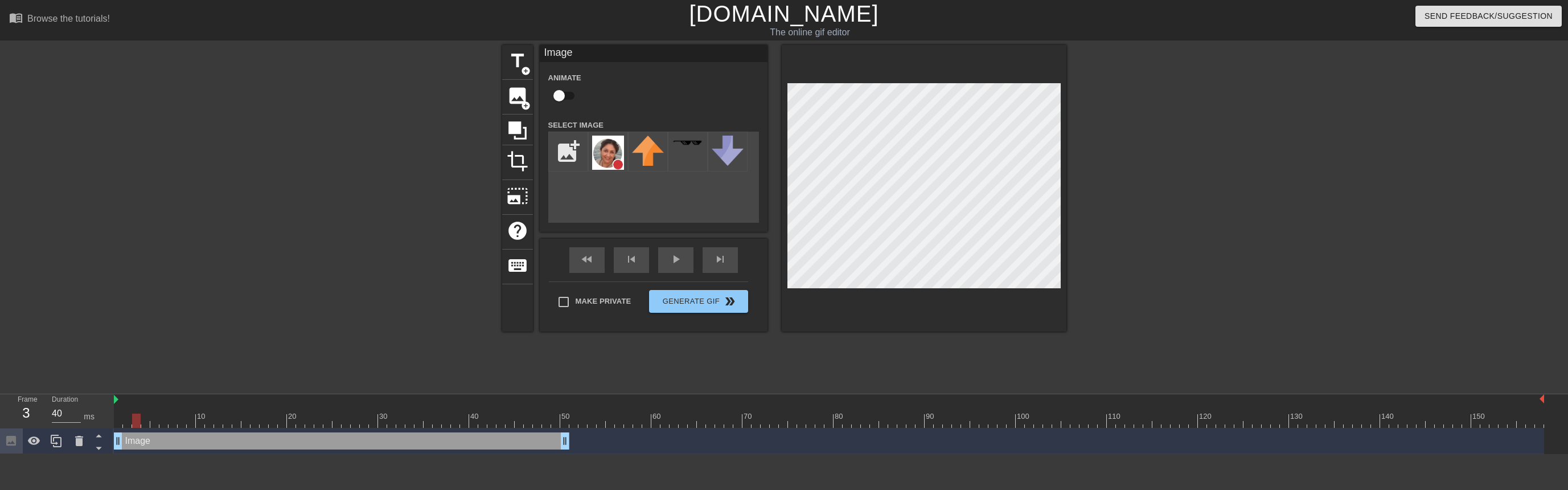
click at [135, 413] on div at bounding box center [829, 420] width 1430 height 14
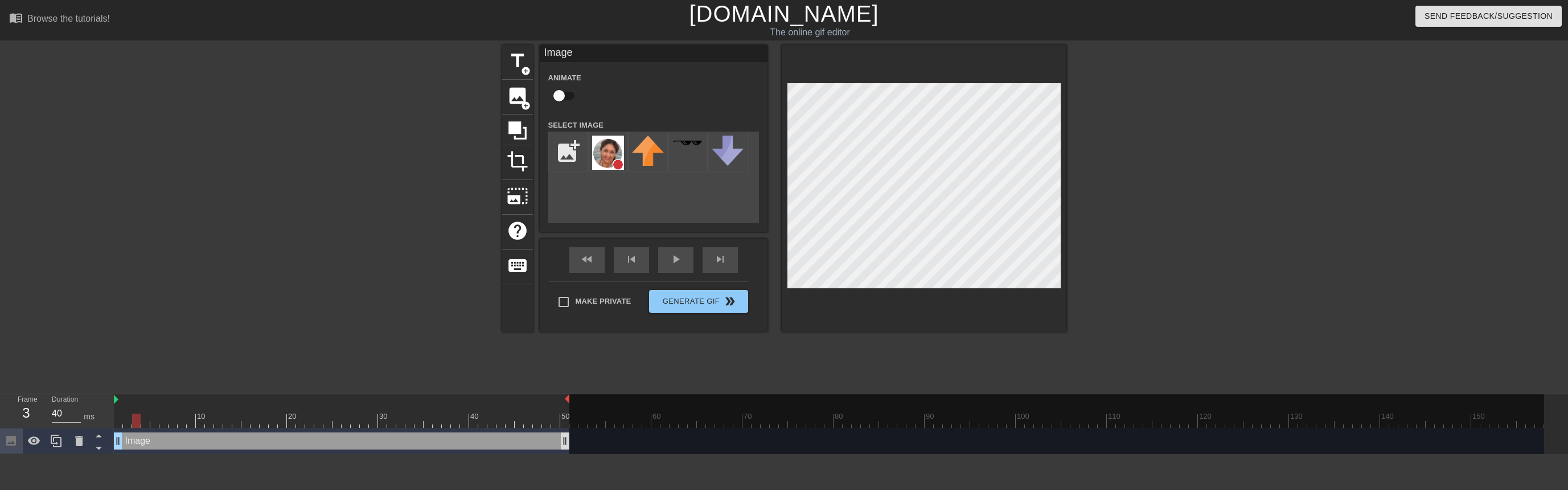
drag, startPoint x: 1541, startPoint y: 401, endPoint x: 562, endPoint y: 436, distance: 979.6
click at [562, 436] on div "10 20 30 40 50 60 70 80 90 100 110 120 130 140 150 Image drag_handle" at bounding box center [841, 424] width 1455 height 60
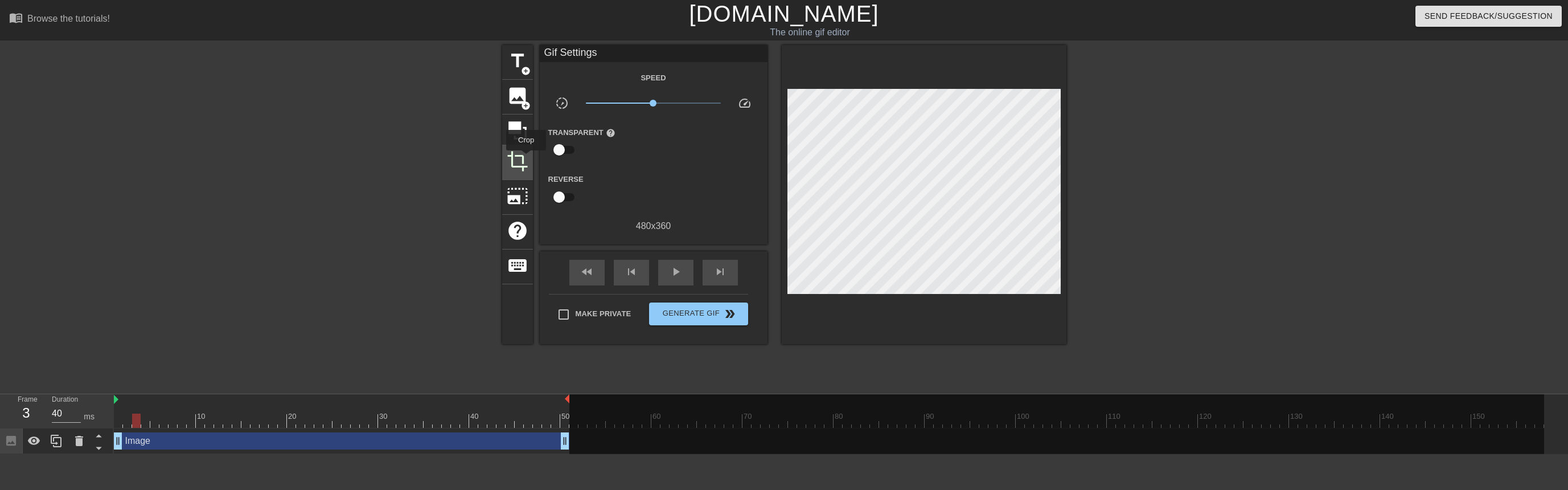
click at [524, 158] on span "crop" at bounding box center [517, 161] width 21 height 21
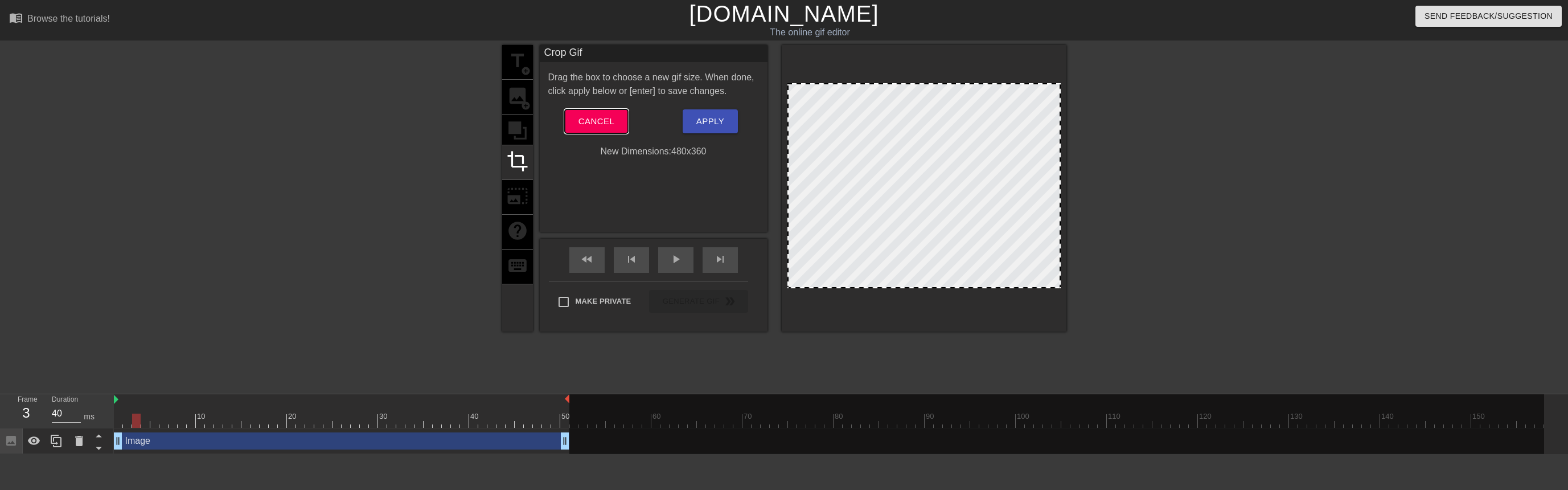
click at [588, 117] on span "Cancel" at bounding box center [596, 121] width 36 height 14
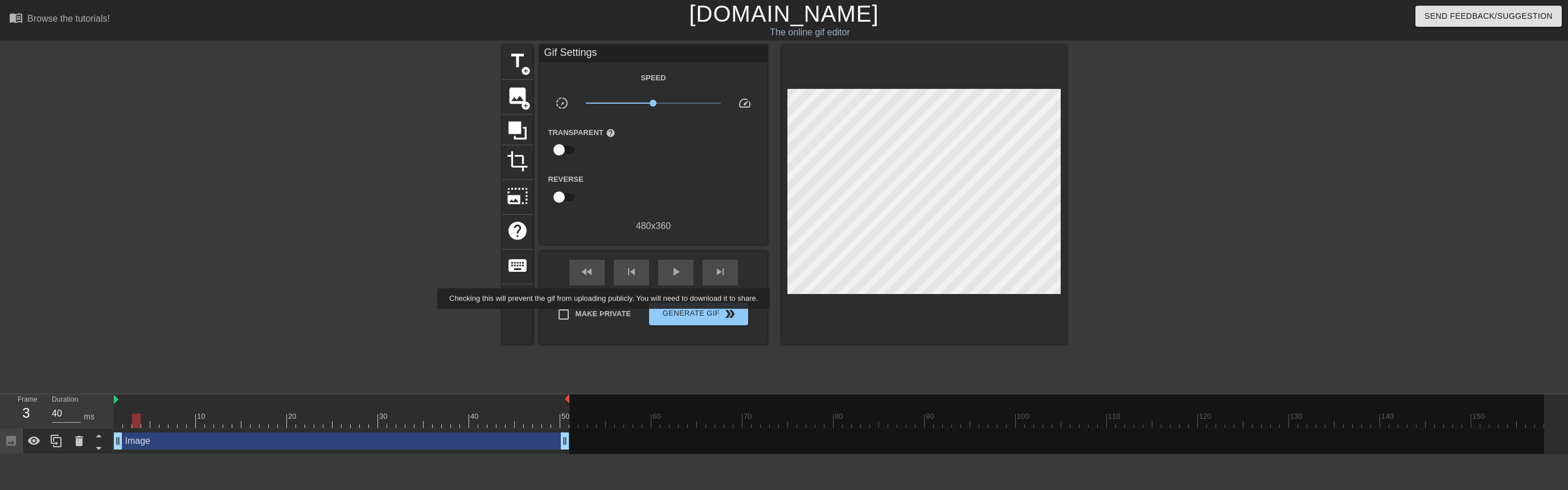
click at [604, 316] on span "Make Private" at bounding box center [604, 313] width 56 height 11
click at [576, 316] on input "Make Private" at bounding box center [564, 314] width 24 height 24
checkbox input "true"
click at [666, 313] on span "Generate Gif double_arrow" at bounding box center [698, 314] width 89 height 14
